Goal: Information Seeking & Learning: Learn about a topic

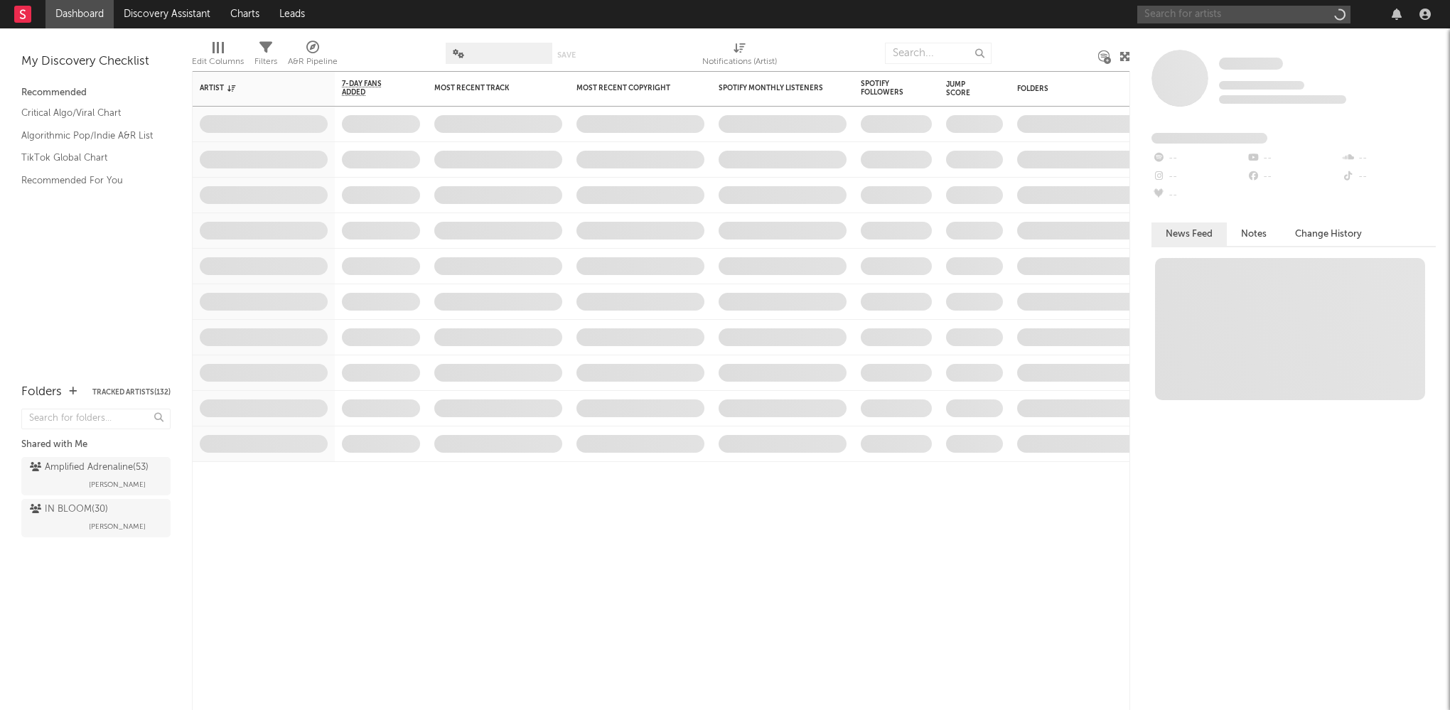
click at [1231, 14] on input "text" at bounding box center [1244, 15] width 213 height 18
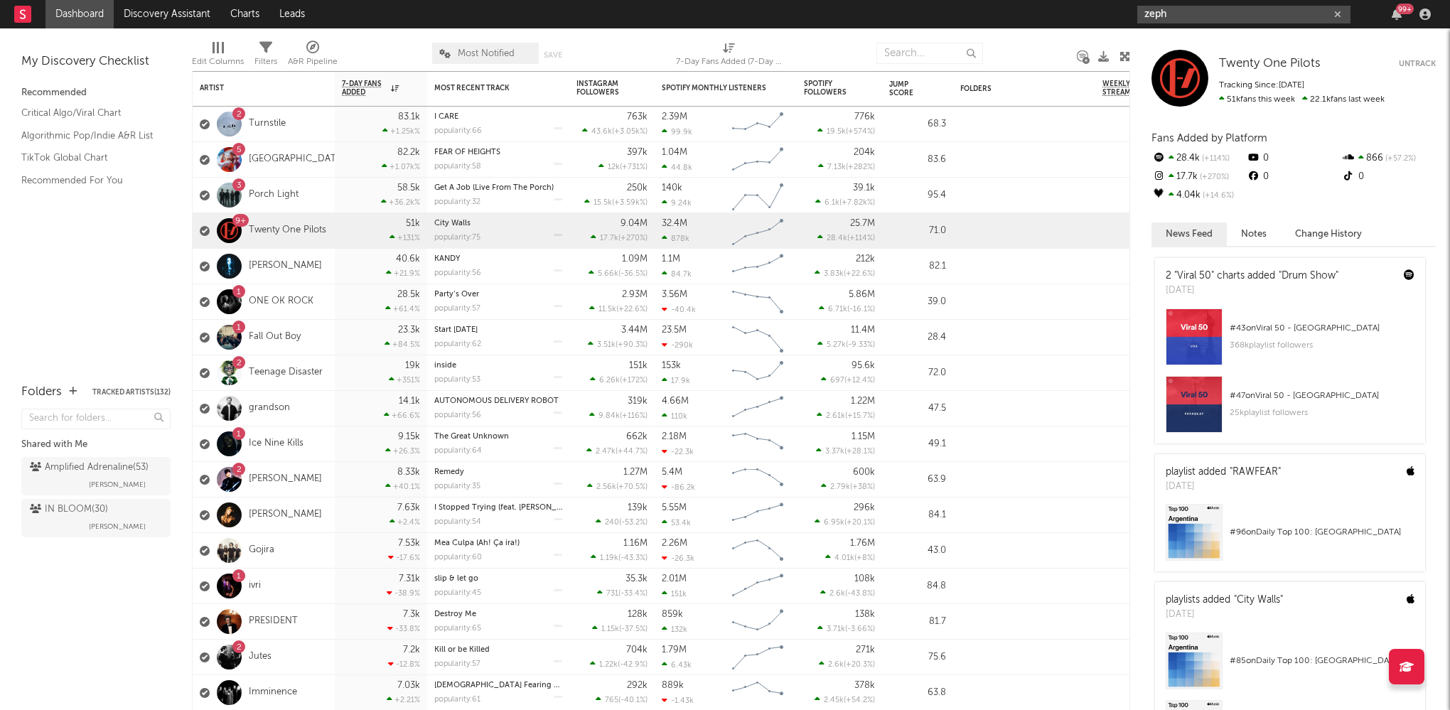
click at [1211, 18] on input "zeph" at bounding box center [1244, 15] width 213 height 18
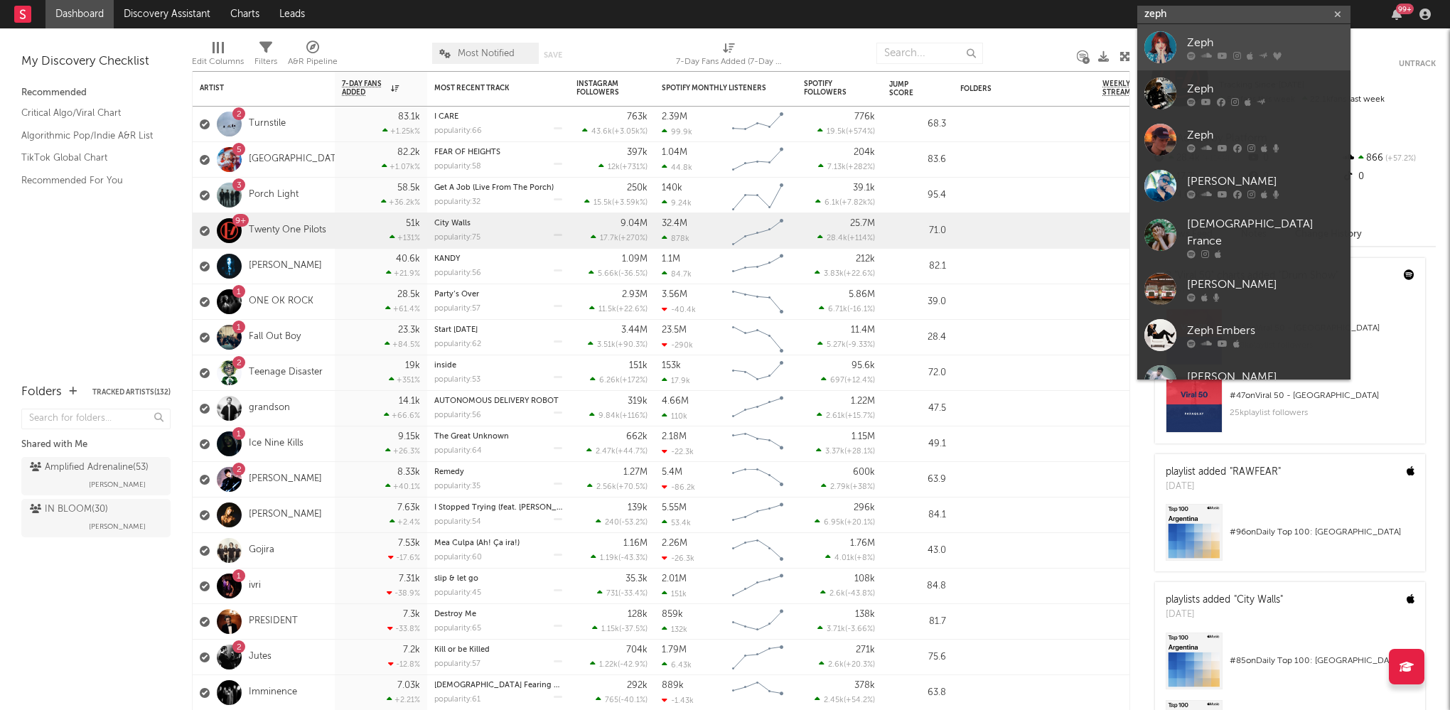
type input "zeph"
click at [1203, 46] on div "Zeph" at bounding box center [1265, 42] width 156 height 17
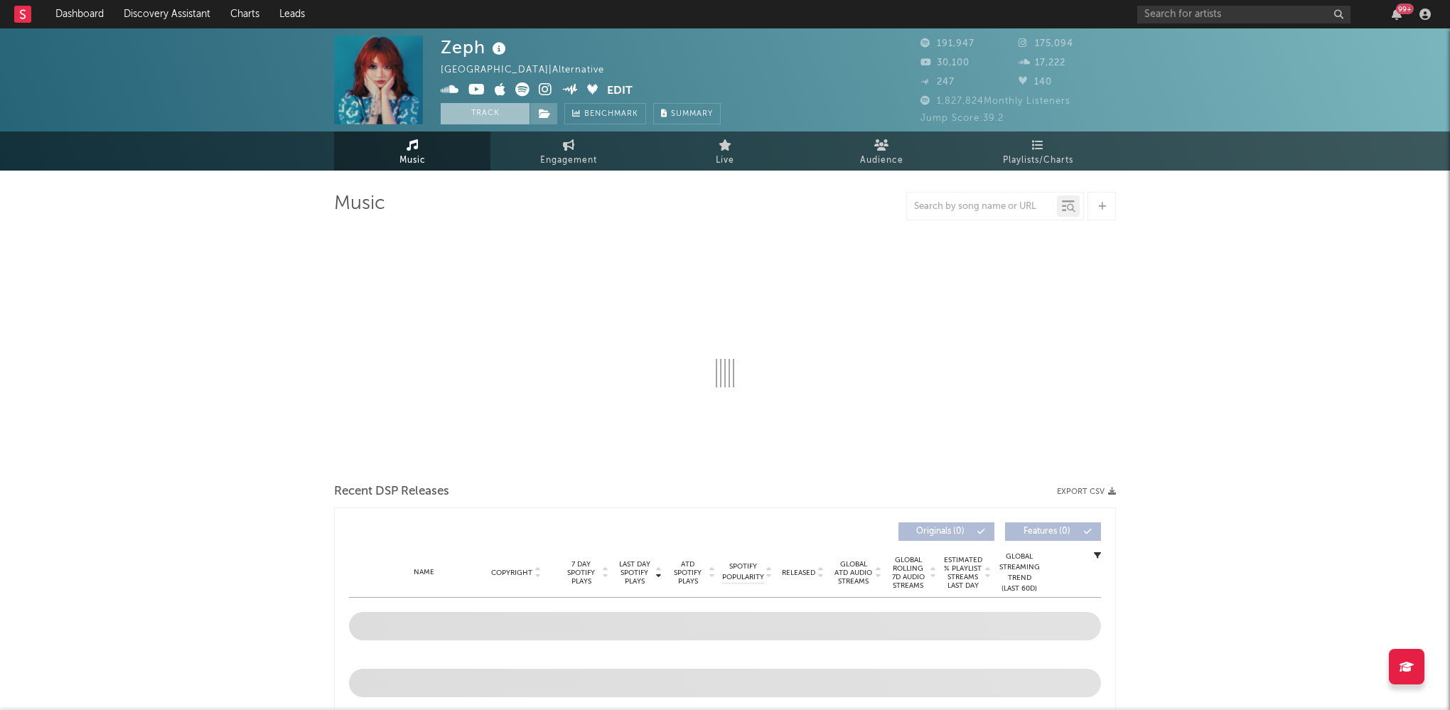
click at [489, 117] on button "Track" at bounding box center [485, 113] width 89 height 21
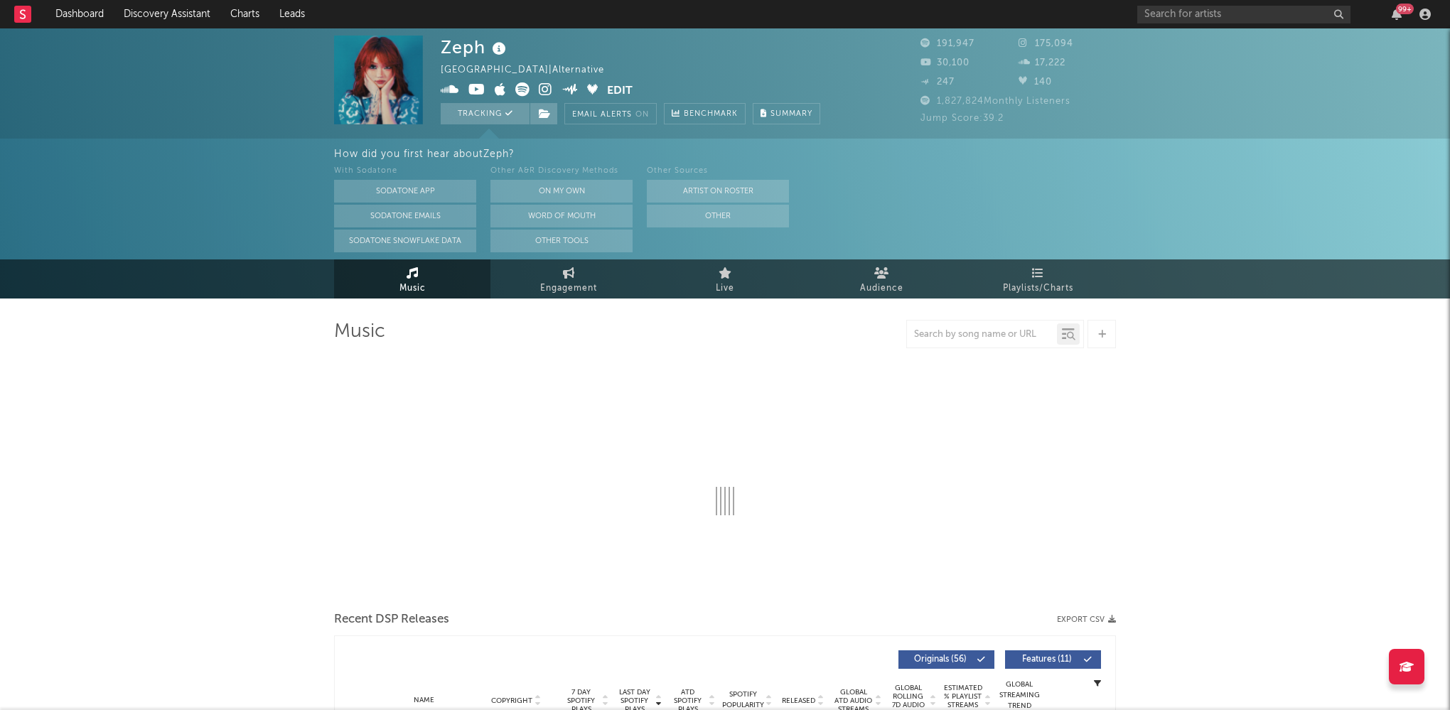
select select "6m"
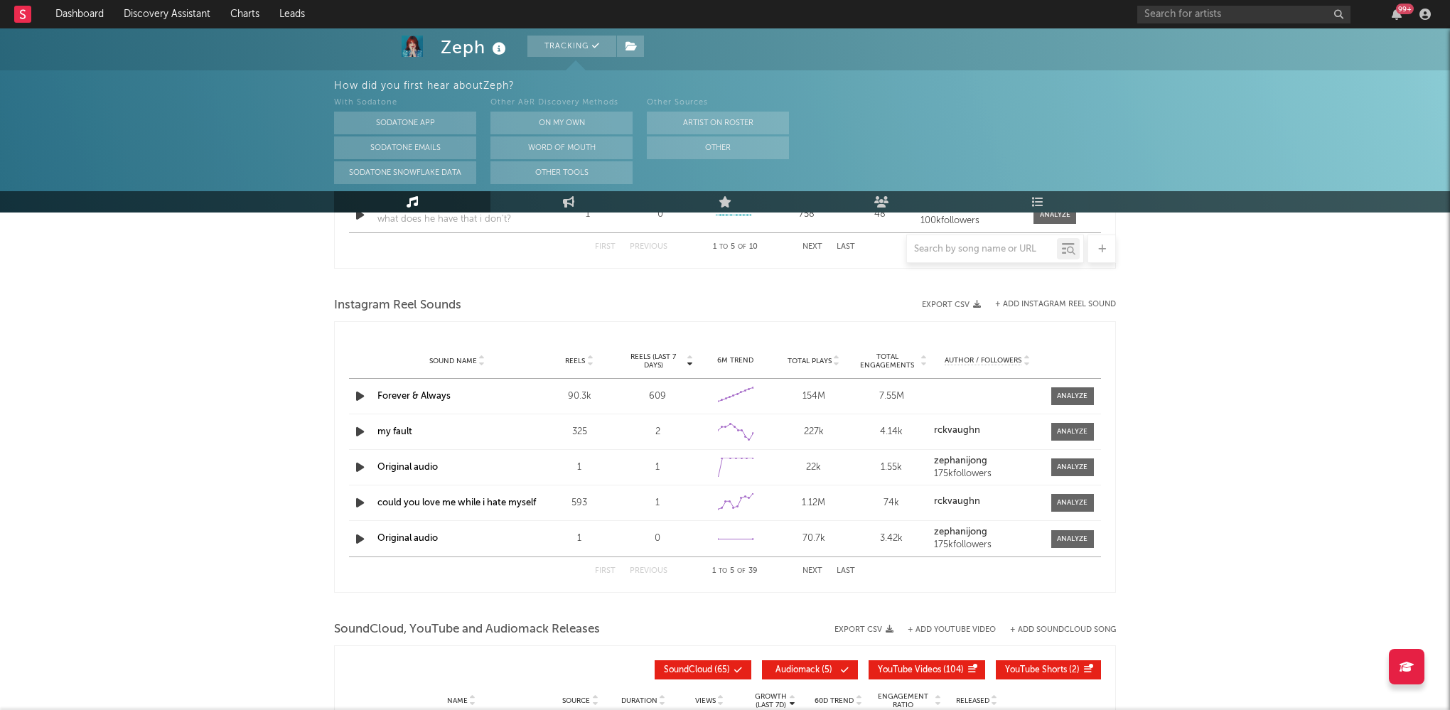
scroll to position [1347, 0]
